Goal: Find specific page/section: Find specific page/section

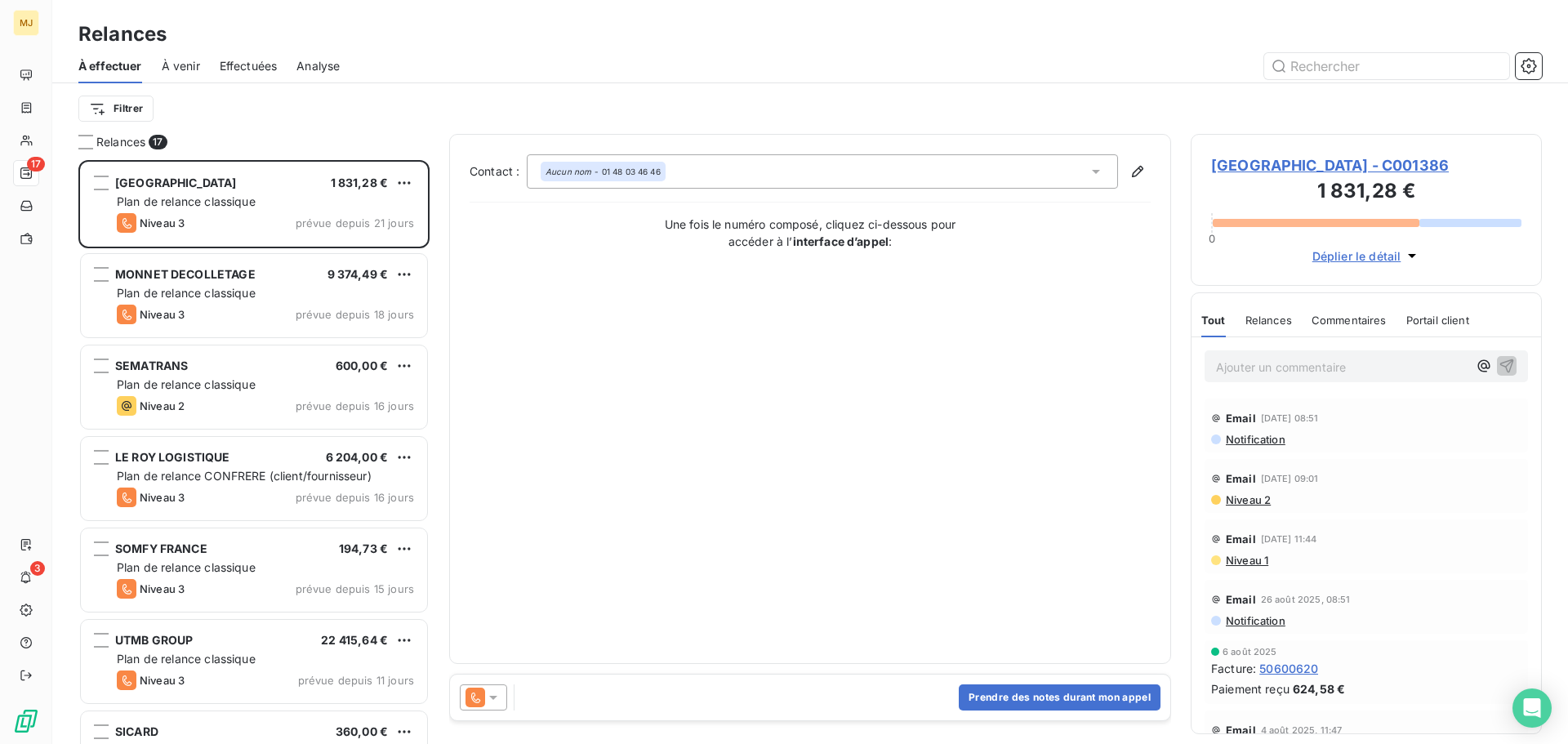
scroll to position [572, 339]
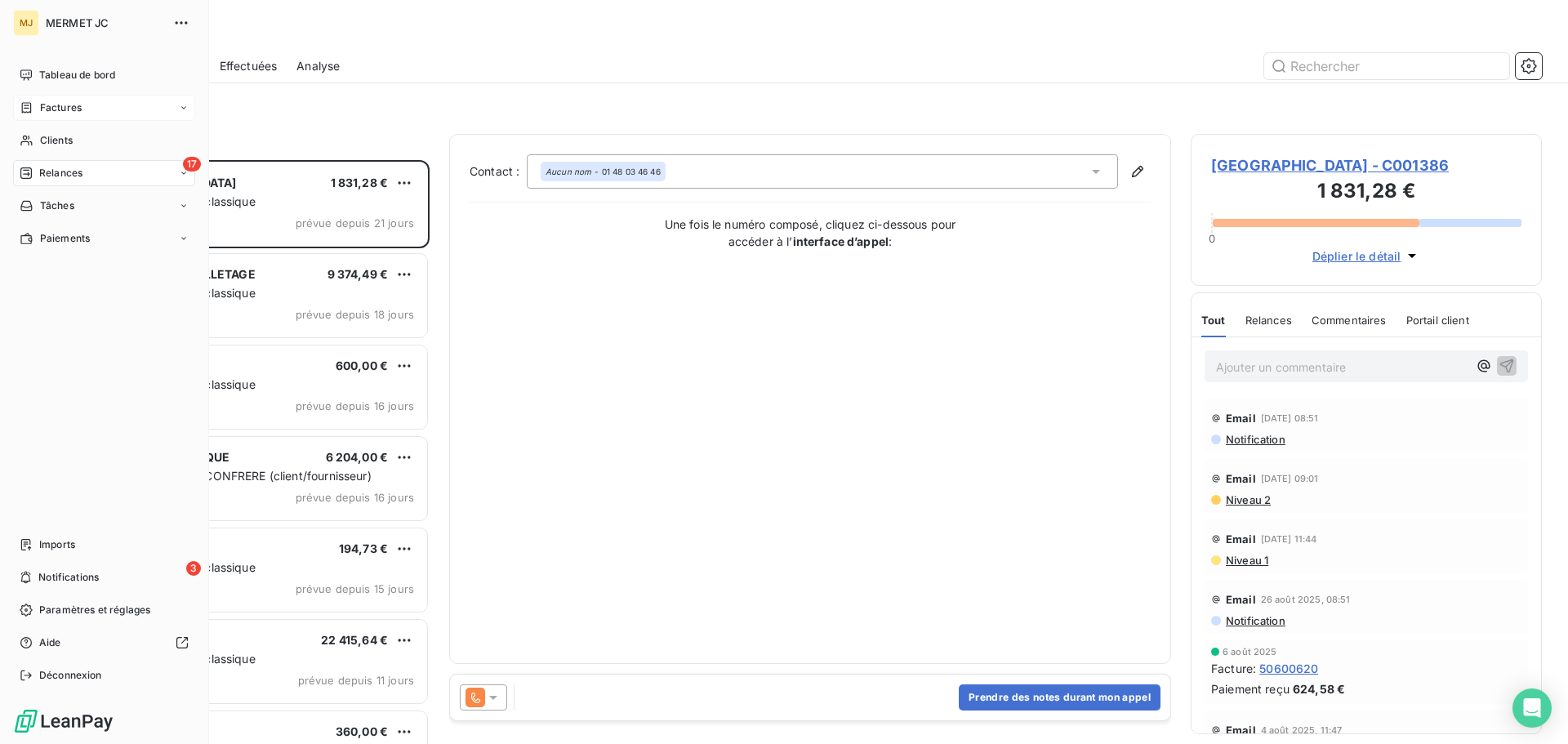
click at [84, 110] on div "Factures" at bounding box center [104, 108] width 182 height 26
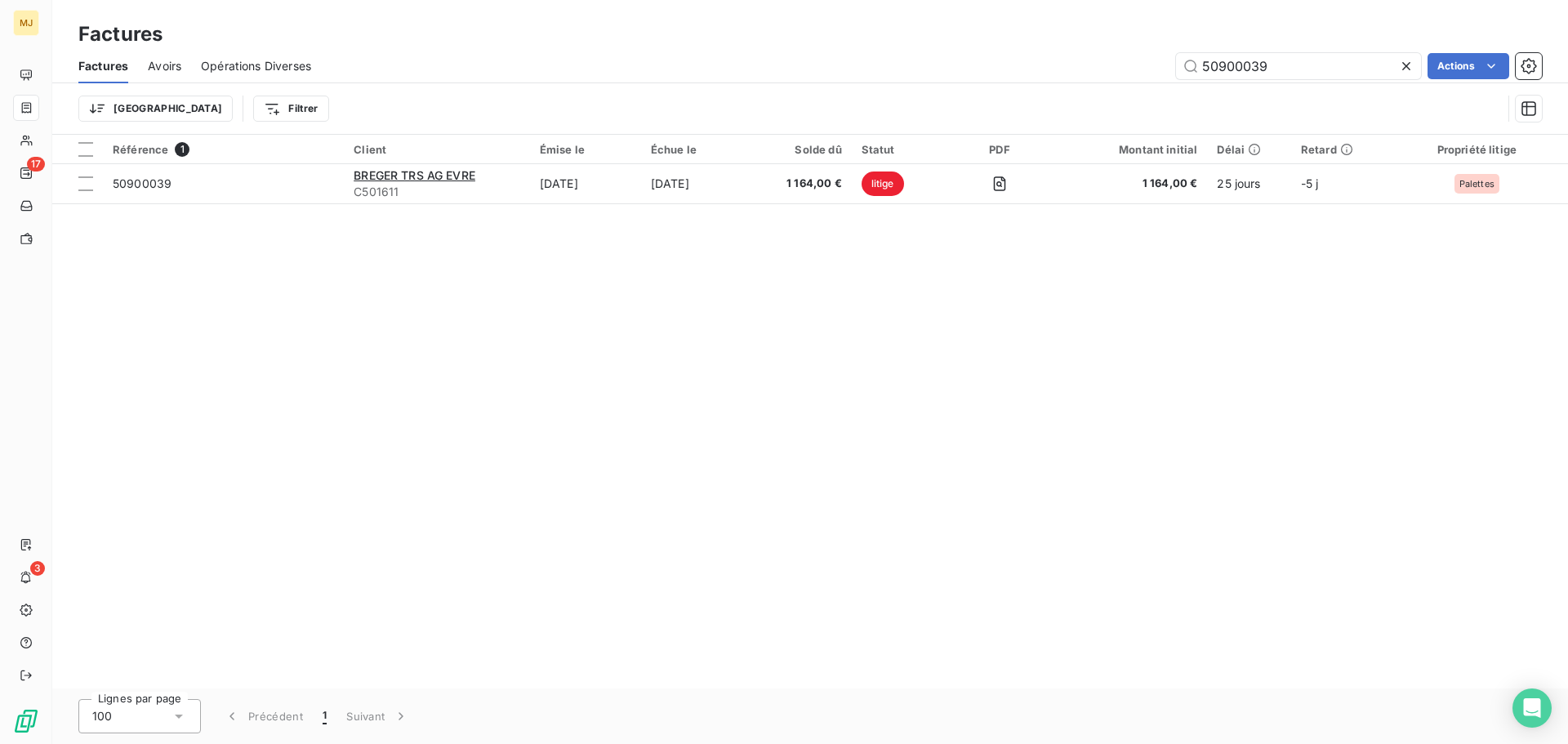
drag, startPoint x: 1268, startPoint y: 68, endPoint x: 879, endPoint y: 68, distance: 389.0
click at [879, 68] on div "50900039 Actions" at bounding box center [936, 66] width 1211 height 26
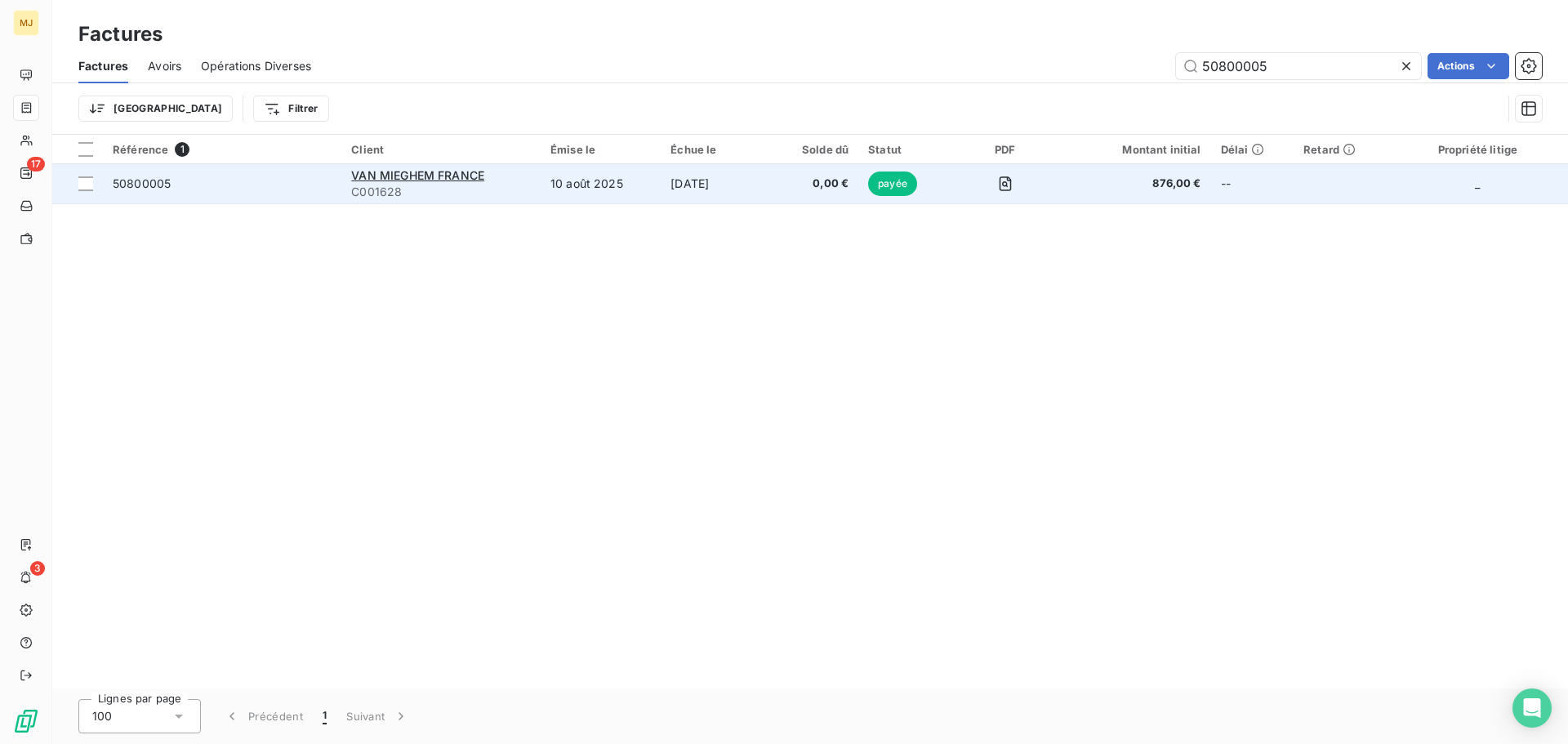
type input "50800005"
click at [247, 171] on td "50800005" at bounding box center [222, 184] width 238 height 40
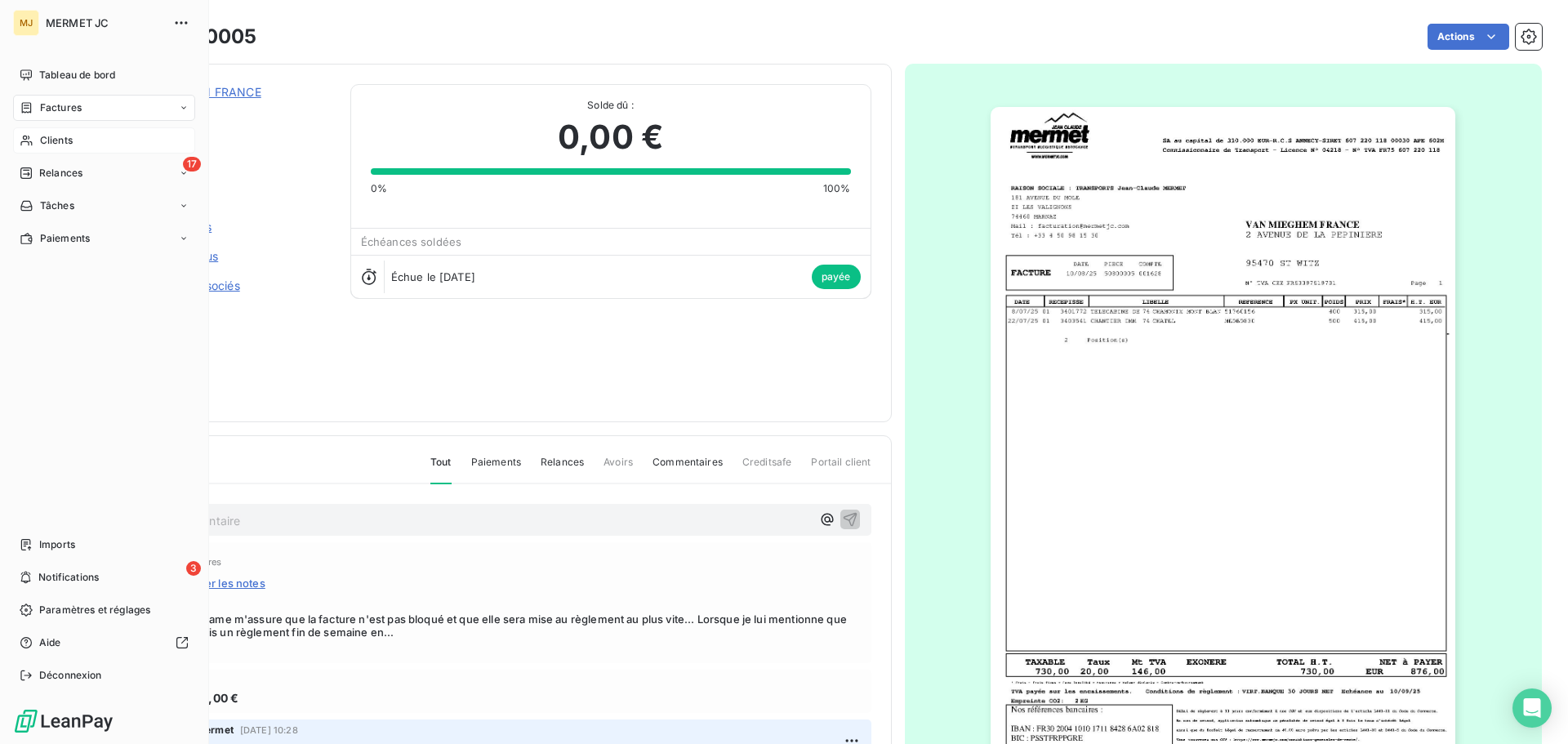
click at [66, 135] on span "Clients" at bounding box center [55, 140] width 33 height 15
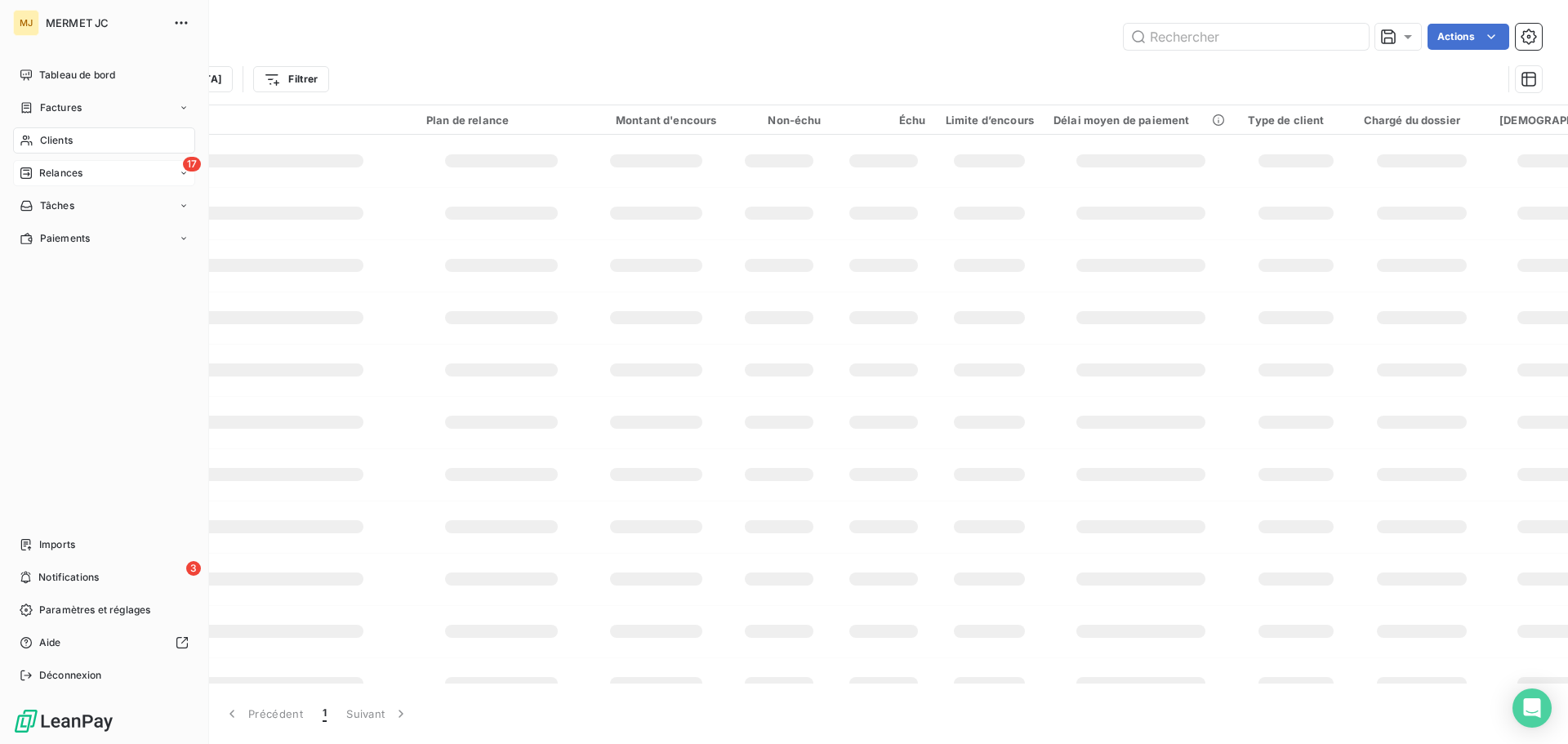
click at [60, 180] on span "Relances" at bounding box center [61, 173] width 44 height 15
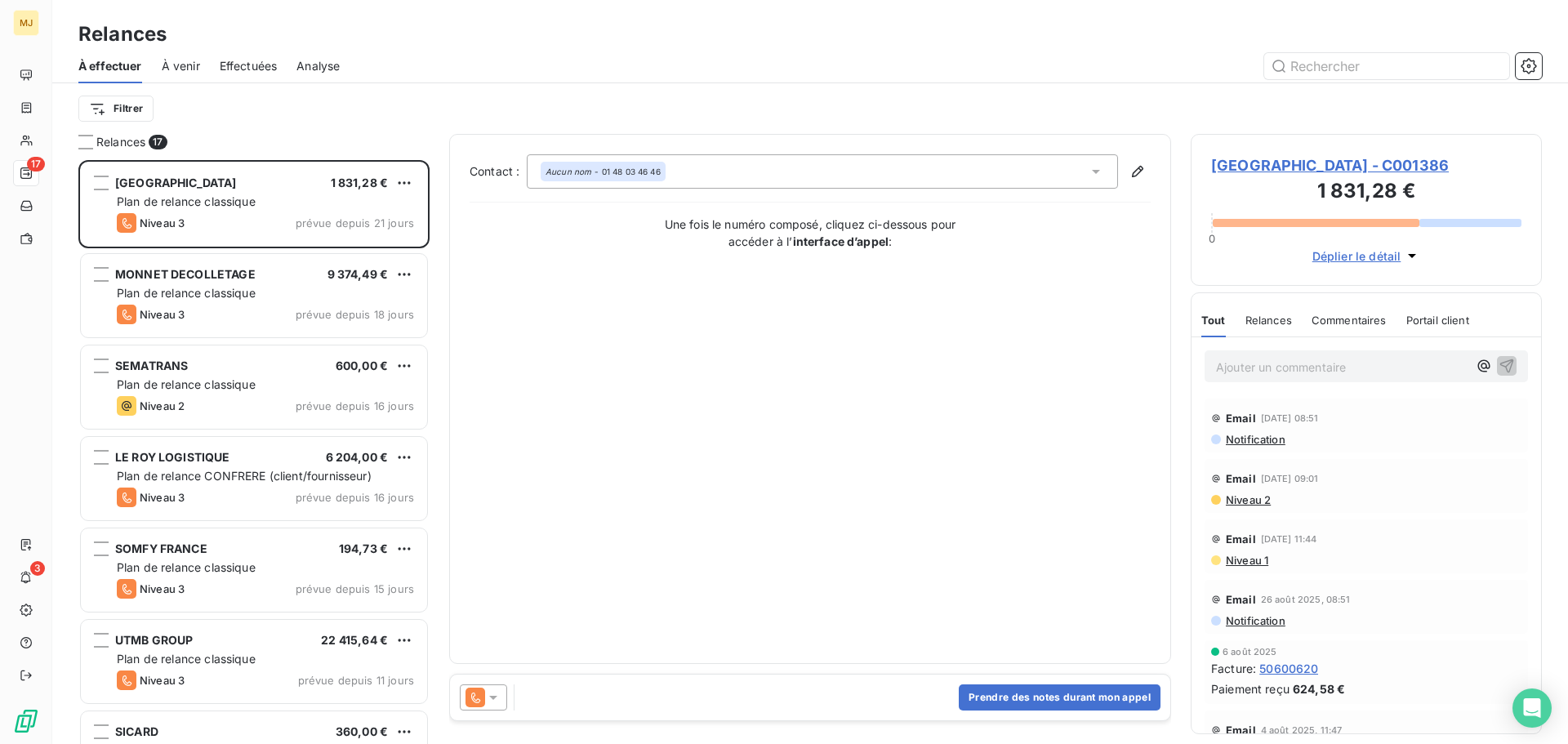
scroll to position [572, 339]
